Goal: Task Accomplishment & Management: Manage account settings

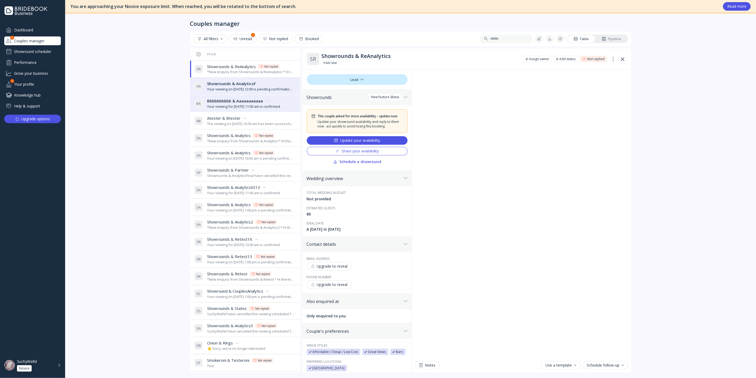
click at [382, 138] on button "Update your availability" at bounding box center [357, 140] width 101 height 9
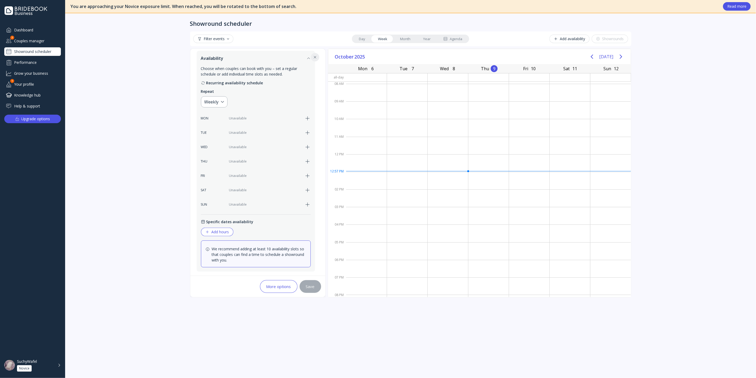
scroll to position [86, 0]
click at [306, 144] on icon "button" at bounding box center [307, 145] width 6 height 6
click at [307, 158] on icon "button" at bounding box center [307, 160] width 6 height 6
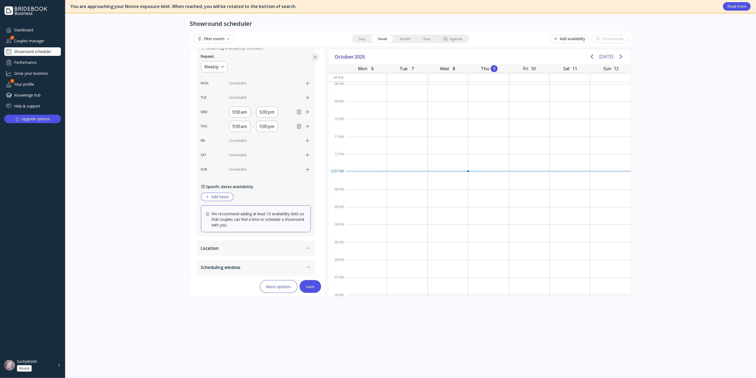
scroll to position [122, 0]
click at [263, 240] on button "Location" at bounding box center [256, 245] width 118 height 15
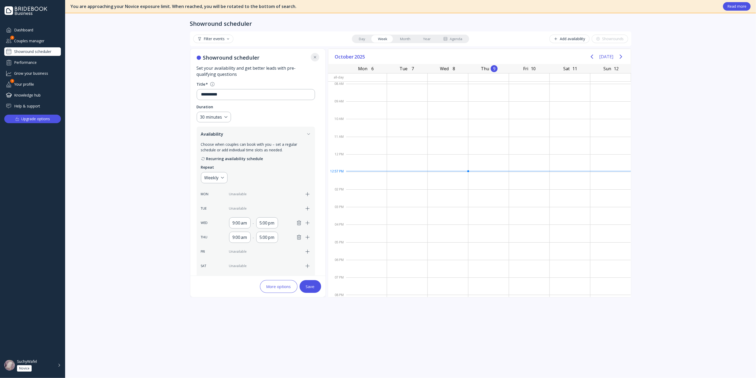
scroll to position [0, 0]
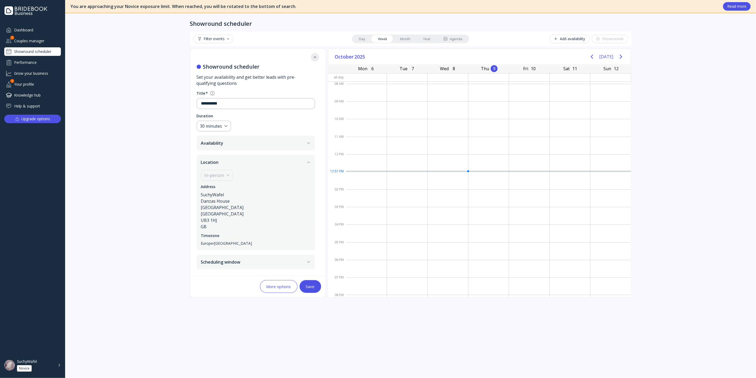
click at [311, 164] on button "Location" at bounding box center [256, 162] width 118 height 15
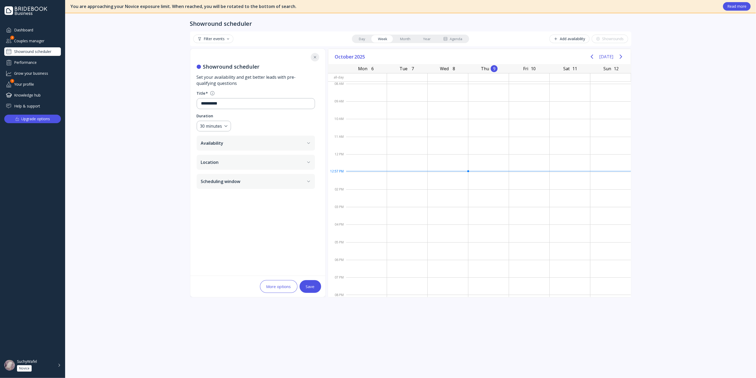
click at [304, 145] on button "Availability" at bounding box center [256, 143] width 118 height 15
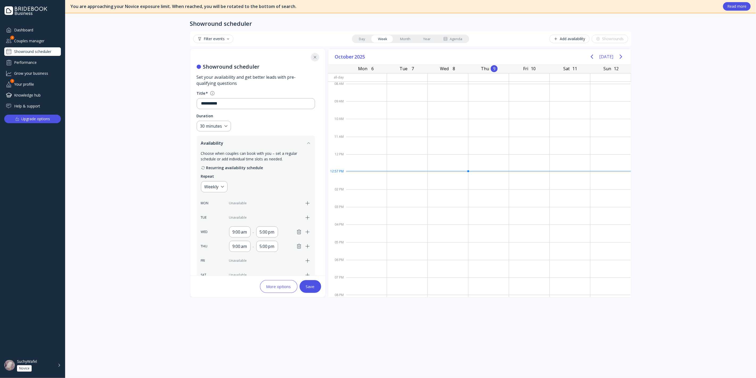
click at [304, 145] on button "Availability" at bounding box center [256, 143] width 118 height 15
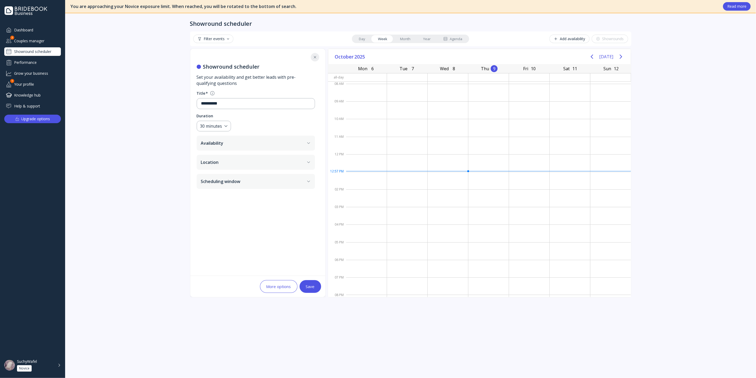
click at [291, 140] on button "Availability" at bounding box center [256, 143] width 118 height 15
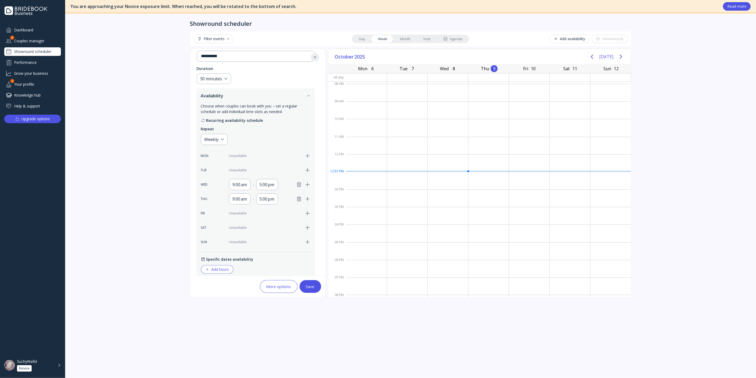
scroll to position [88, 0]
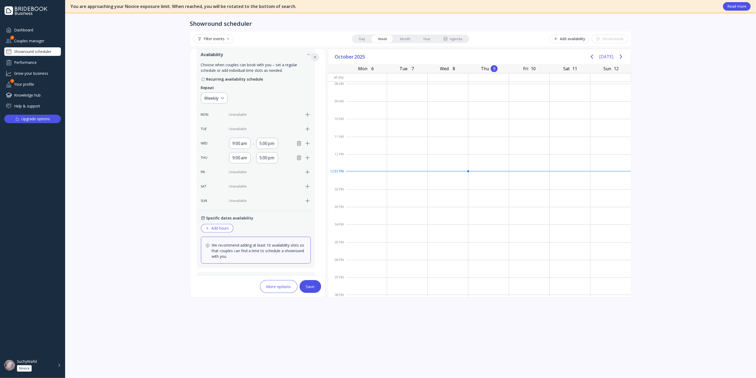
click at [297, 154] on icon "button" at bounding box center [299, 157] width 6 height 6
click at [296, 143] on icon "button" at bounding box center [299, 143] width 6 height 6
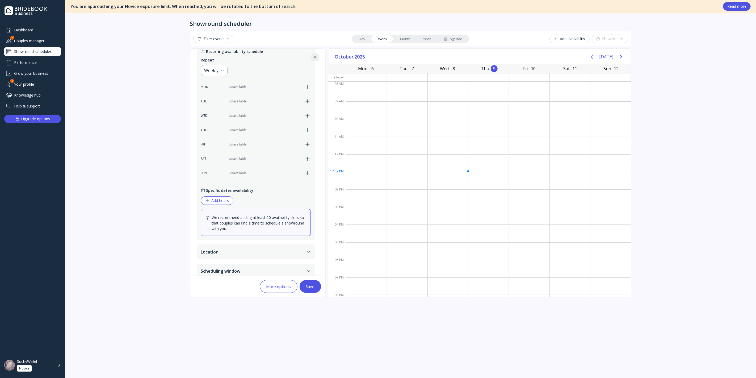
scroll to position [118, 0]
click at [228, 197] on div "Add hours" at bounding box center [217, 198] width 24 height 4
click at [224, 199] on div "**********" at bounding box center [217, 200] width 25 height 6
type input "**********"
click at [243, 199] on div "9:00 am" at bounding box center [248, 200] width 15 height 6
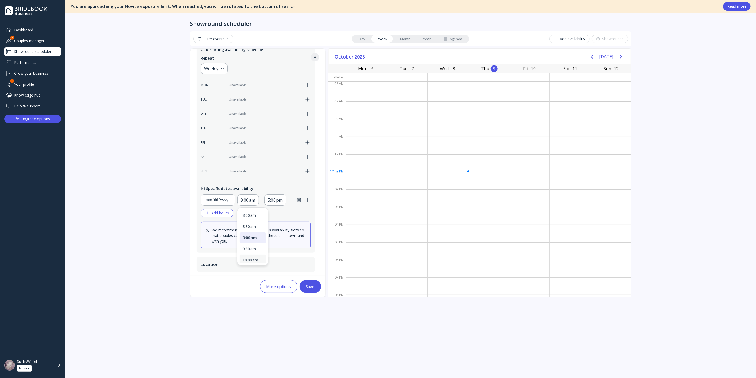
click at [252, 258] on div "10:00 am" at bounding box center [253, 260] width 20 height 5
click at [278, 201] on div "5:00 pm" at bounding box center [277, 200] width 15 height 6
click at [250, 199] on div "10:00 am" at bounding box center [249, 200] width 17 height 6
click at [258, 236] on div "9:00 am" at bounding box center [253, 237] width 20 height 5
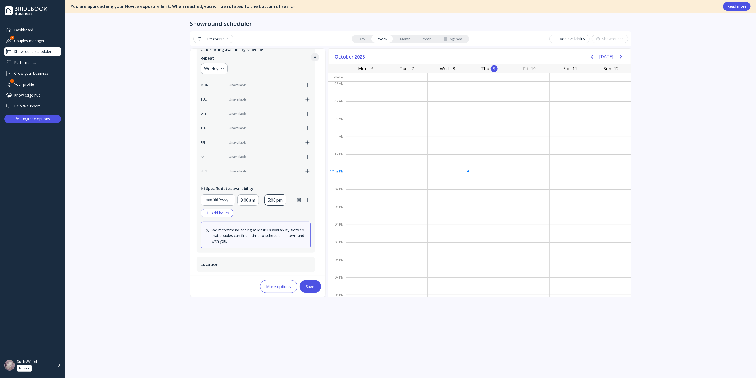
click at [284, 200] on div "5:00 pm" at bounding box center [275, 199] width 22 height 11
click at [279, 244] on div "12:00 pm" at bounding box center [280, 245] width 20 height 5
click at [308, 282] on button "Save" at bounding box center [311, 286] width 22 height 13
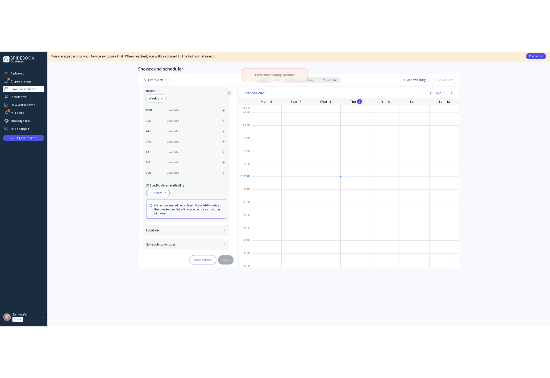
scroll to position [122, 0]
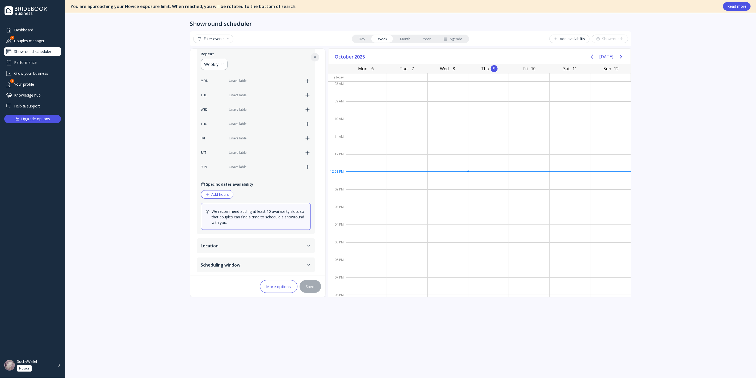
click at [328, 319] on div "Showround scheduler Filter events Day Week Month Year Agenda Add availability S…" at bounding box center [411, 195] width 452 height 364
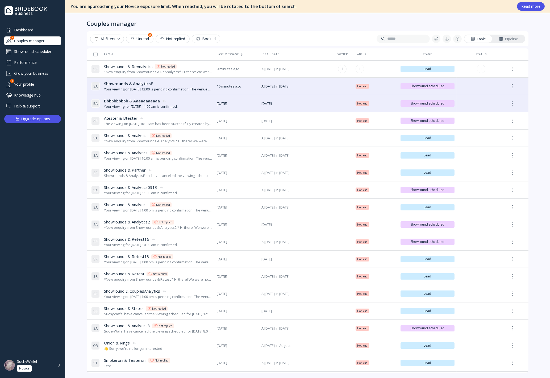
click at [185, 69] on div "Showrounds & ReAnalytics Showrounds & ReAnalytics Not replied" at bounding box center [158, 67] width 108 height 6
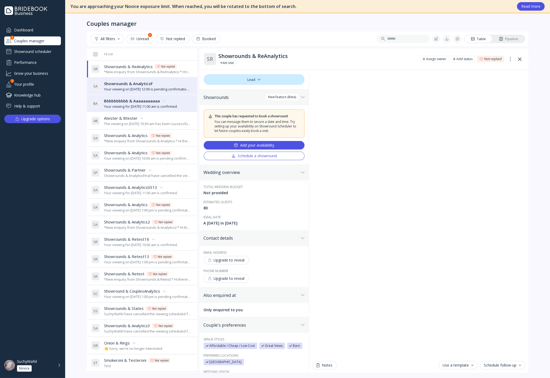
click at [265, 144] on div "Add your availability" at bounding box center [254, 145] width 40 height 4
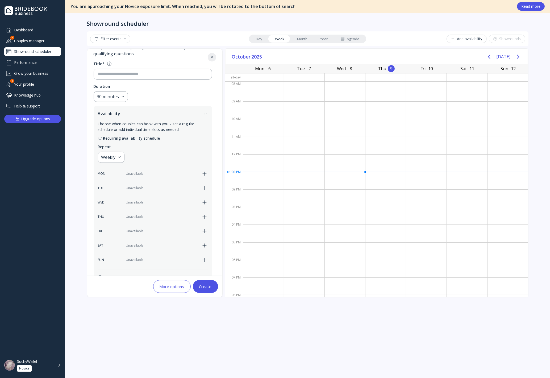
scroll to position [122, 0]
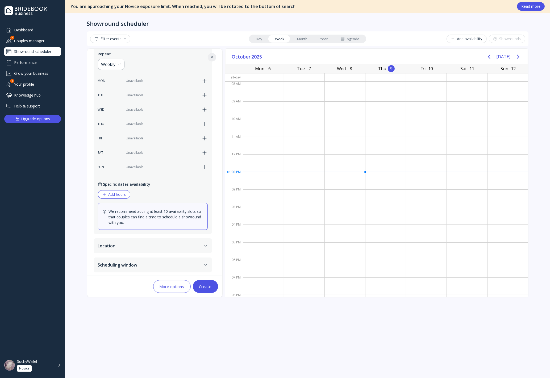
click at [115, 196] on button "Add hours" at bounding box center [114, 194] width 32 height 9
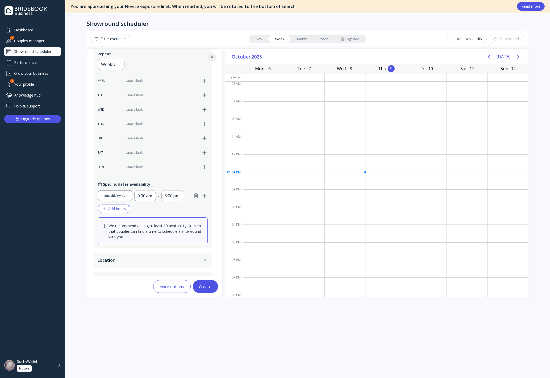
click at [119, 192] on div "**********" at bounding box center [114, 195] width 25 height 6
type input "**********"
click at [149, 193] on div "9:00 am" at bounding box center [145, 195] width 15 height 6
click at [166, 195] on div "5:00 pm" at bounding box center [172, 195] width 15 height 6
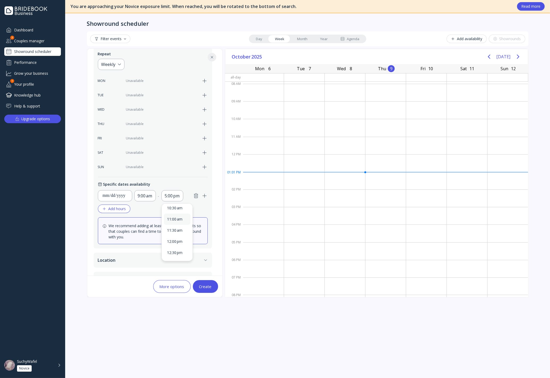
click at [179, 220] on div "11:00 am" at bounding box center [177, 219] width 20 height 5
click at [203, 284] on div "Create" at bounding box center [205, 286] width 12 height 4
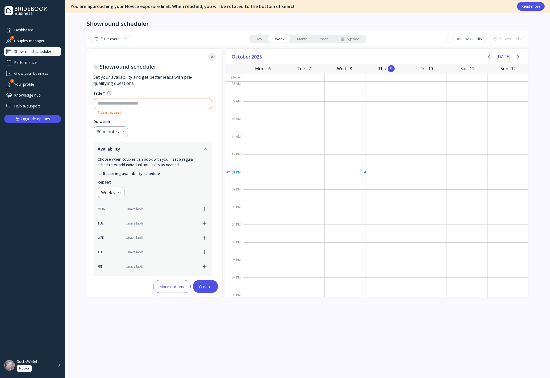
click at [143, 103] on input at bounding box center [152, 103] width 109 height 6
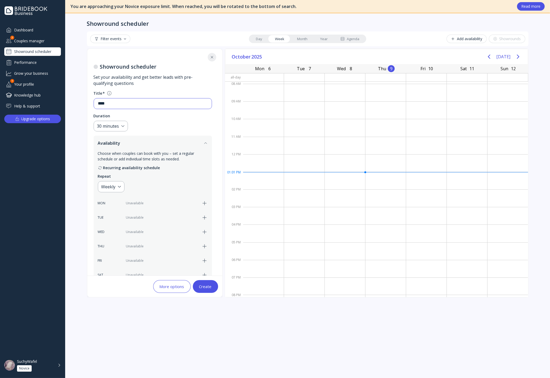
type input "****"
click at [211, 285] on div "Create" at bounding box center [205, 286] width 12 height 4
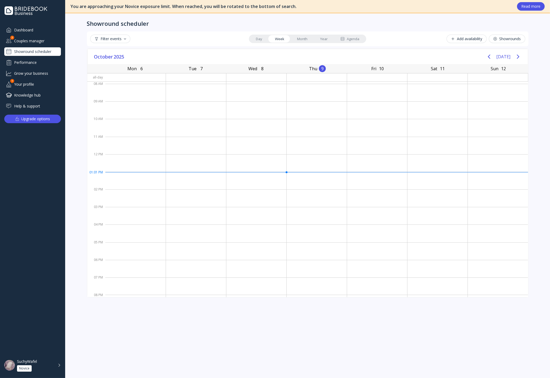
click at [38, 40] on div "Couples manager" at bounding box center [32, 40] width 57 height 9
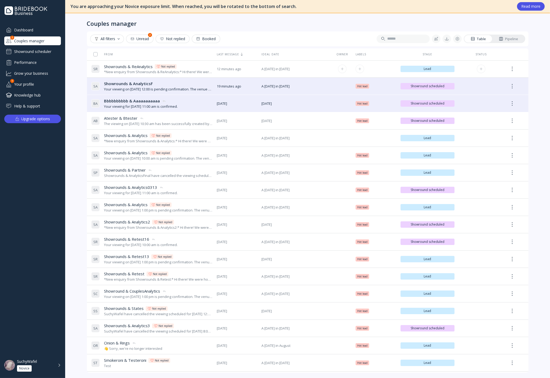
click at [153, 76] on div "S R Showrounds & ReAnalytics Showrounds & ReAnalytics Not replied *New enquiry …" at bounding box center [151, 69] width 121 height 15
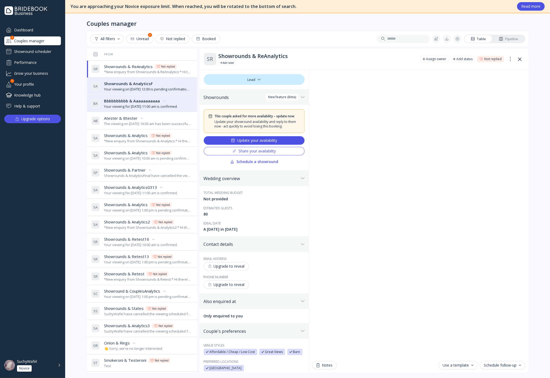
click at [259, 151] on div "Share your availability" at bounding box center [254, 151] width 44 height 4
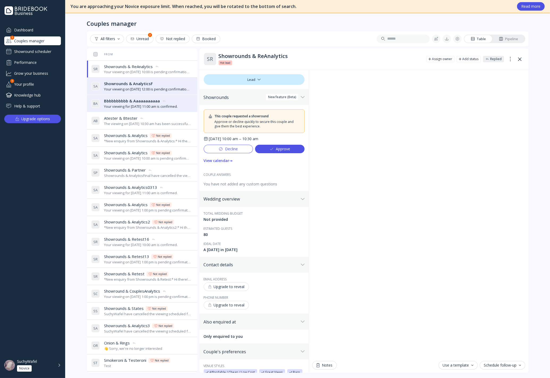
click at [135, 72] on div "Your viewing on [DATE] 10:00 is pending confirmation. The venue will approve or…" at bounding box center [147, 71] width 87 height 5
click at [137, 82] on span "Showrounds & AnalyticsF" at bounding box center [128, 84] width 49 height 6
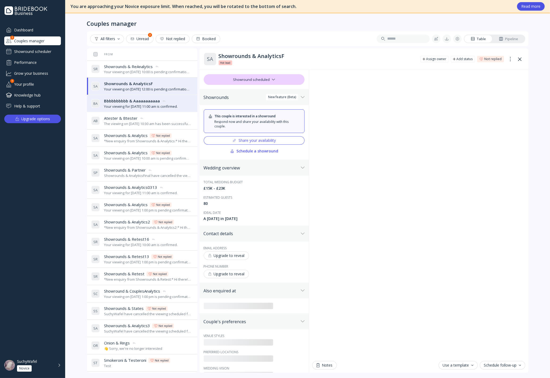
click at [136, 71] on div "Your viewing on [DATE] 10:00 is pending confirmation. The venue will approve or…" at bounding box center [147, 71] width 87 height 5
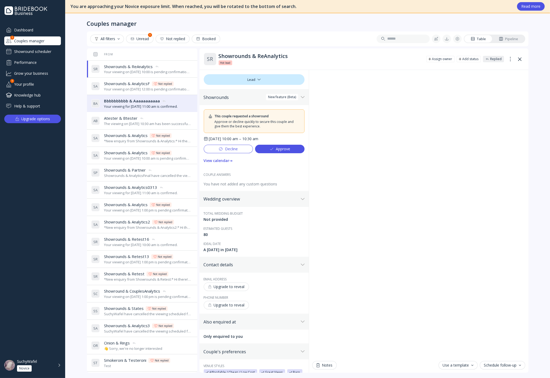
click at [288, 149] on button "Approve" at bounding box center [279, 149] width 49 height 9
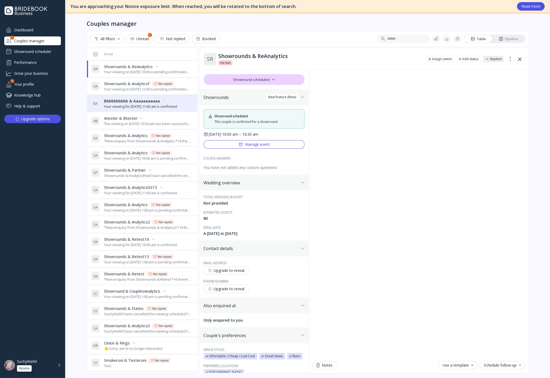
click at [20, 54] on div "Showround scheduler" at bounding box center [32, 51] width 57 height 9
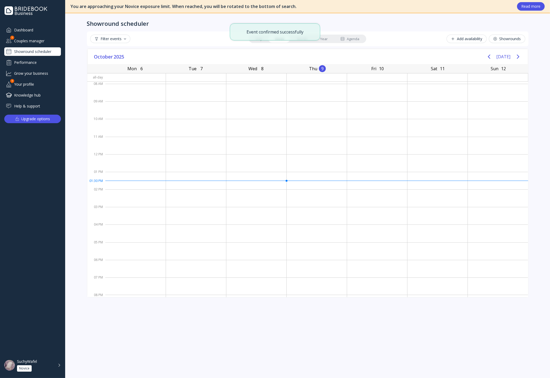
click at [322, 42] on link "Year" at bounding box center [324, 38] width 20 height 7
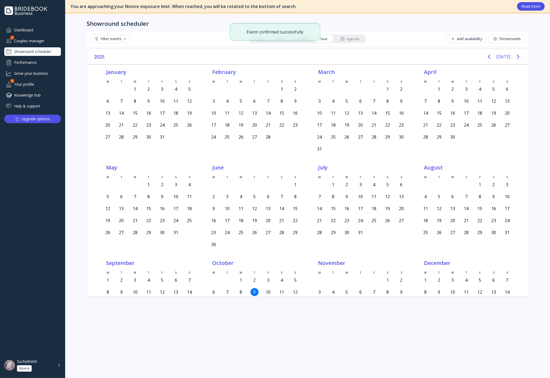
click at [351, 39] on div "Agenda" at bounding box center [349, 38] width 19 height 5
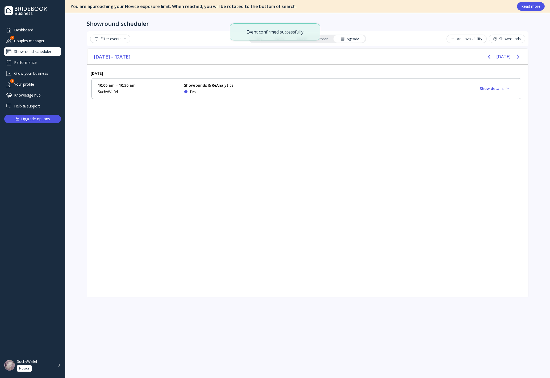
click at [280, 89] on div "10:00 am – 10:30 am SuchyWafel Showrounds & ReAnalytics Test Show details" at bounding box center [306, 89] width 416 height 12
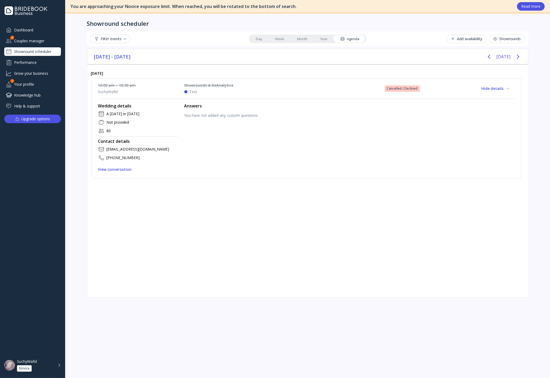
click at [40, 49] on div "Showround scheduler" at bounding box center [32, 51] width 57 height 9
click at [333, 38] on link "Year" at bounding box center [324, 38] width 20 height 7
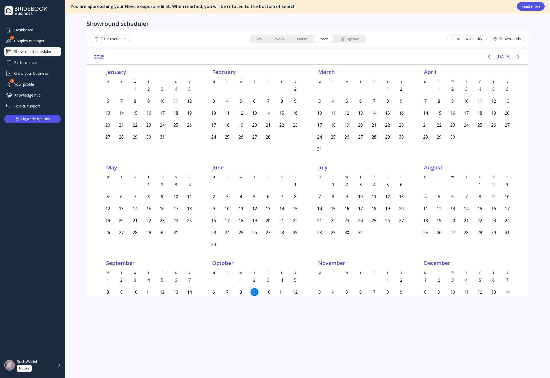
click at [353, 39] on div "Agenda" at bounding box center [349, 38] width 19 height 5
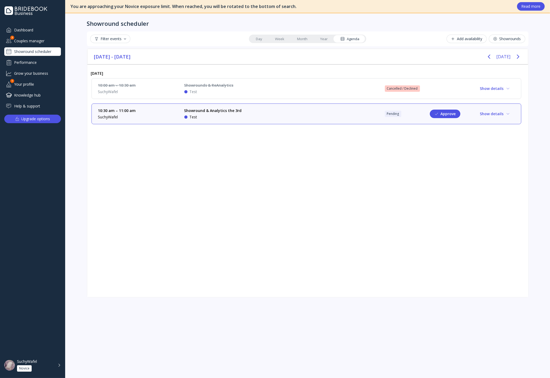
click at [24, 48] on div "Showround scheduler" at bounding box center [32, 51] width 57 height 9
click at [27, 41] on div "Couples manager" at bounding box center [32, 40] width 57 height 9
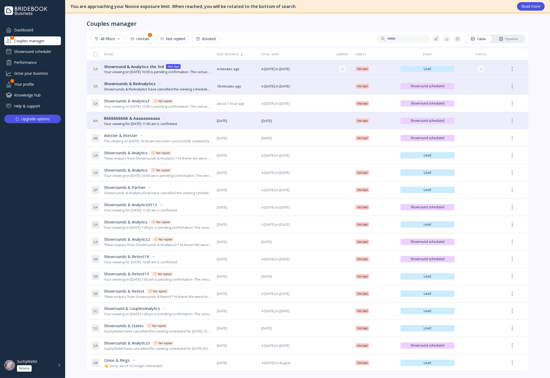
click at [143, 70] on div "Your viewing on [DATE] 10:30 is pending confirmation. The venue will approve or…" at bounding box center [158, 71] width 108 height 5
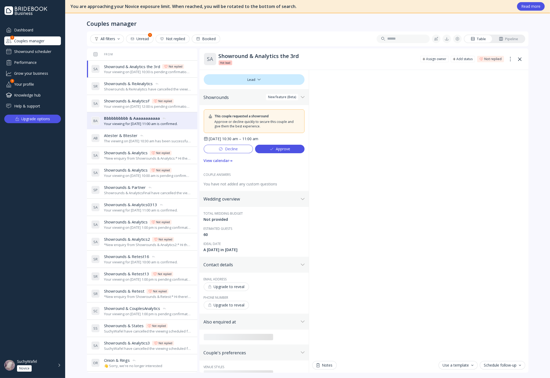
click at [220, 150] on icon at bounding box center [220, 148] width 3 height 3
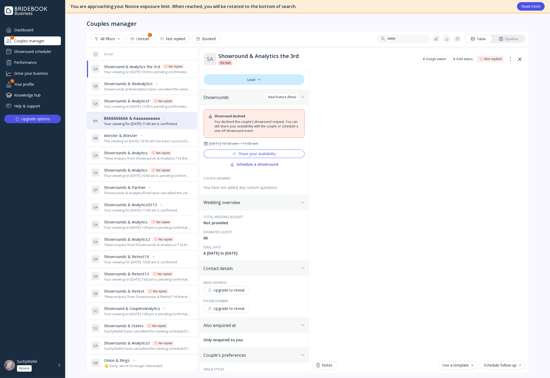
click at [235, 147] on div "Showround declined You declined this couple’s showround request. You can still …" at bounding box center [254, 149] width 101 height 81
click at [130, 72] on div "Showround & Sir Analytics the 3rd have cancelled the viewing scheduled for [DAT…" at bounding box center [147, 71] width 87 height 5
click at [133, 91] on div "Showrounds & ReAnalytics have cancelled the viewing scheduled for [DATE] 10:00." at bounding box center [147, 89] width 87 height 5
click at [134, 71] on div "Showround & Sir Analytics the 3rd have cancelled the viewing scheduled for [DAT…" at bounding box center [147, 71] width 87 height 5
click at [40, 38] on div "Couples manager" at bounding box center [32, 40] width 57 height 9
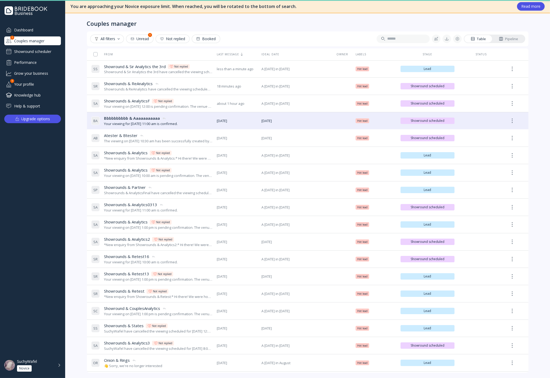
click at [41, 52] on div "Showround scheduler" at bounding box center [32, 51] width 57 height 9
